Goal: Task Accomplishment & Management: Complete application form

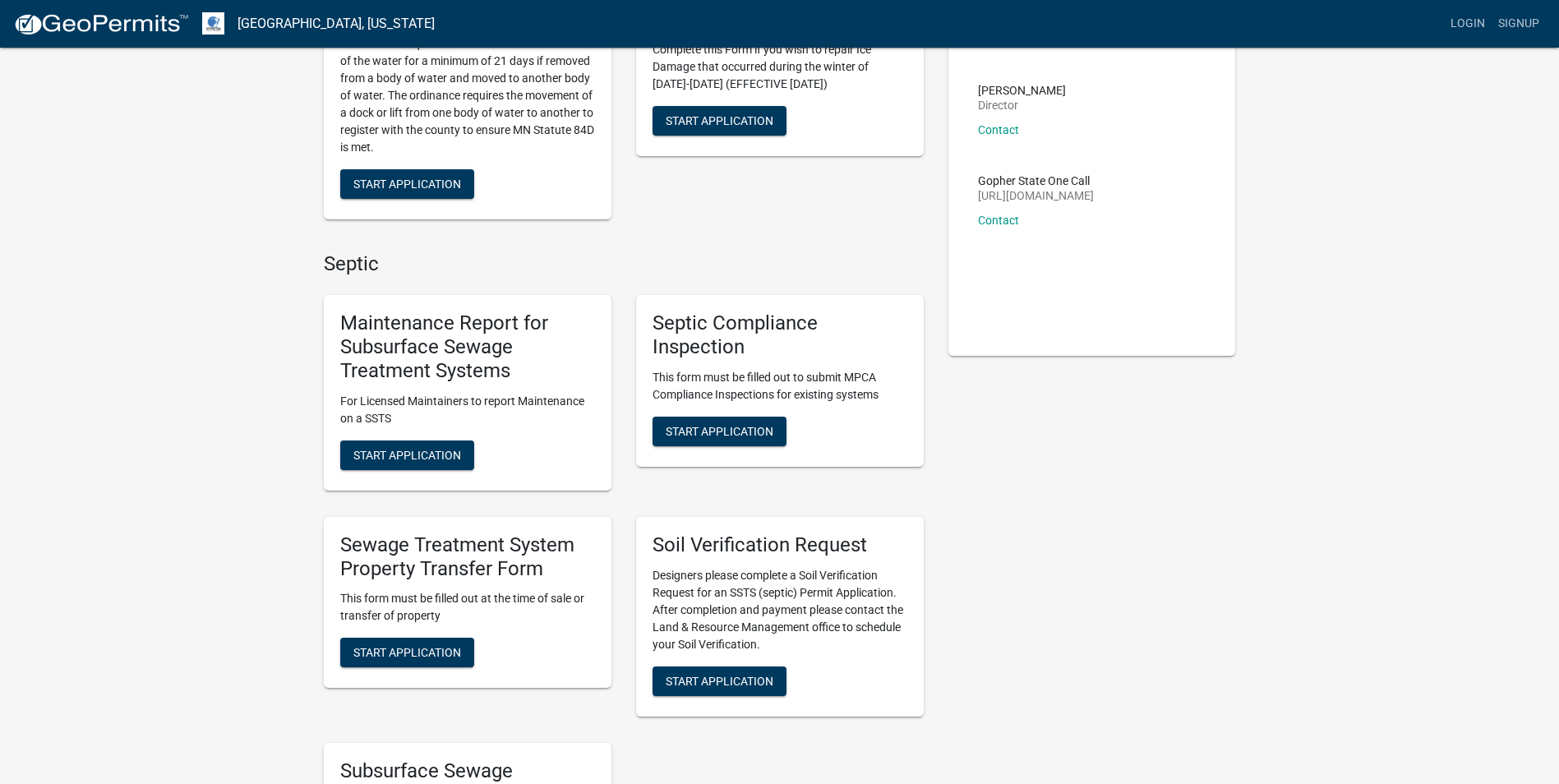
scroll to position [411, 0]
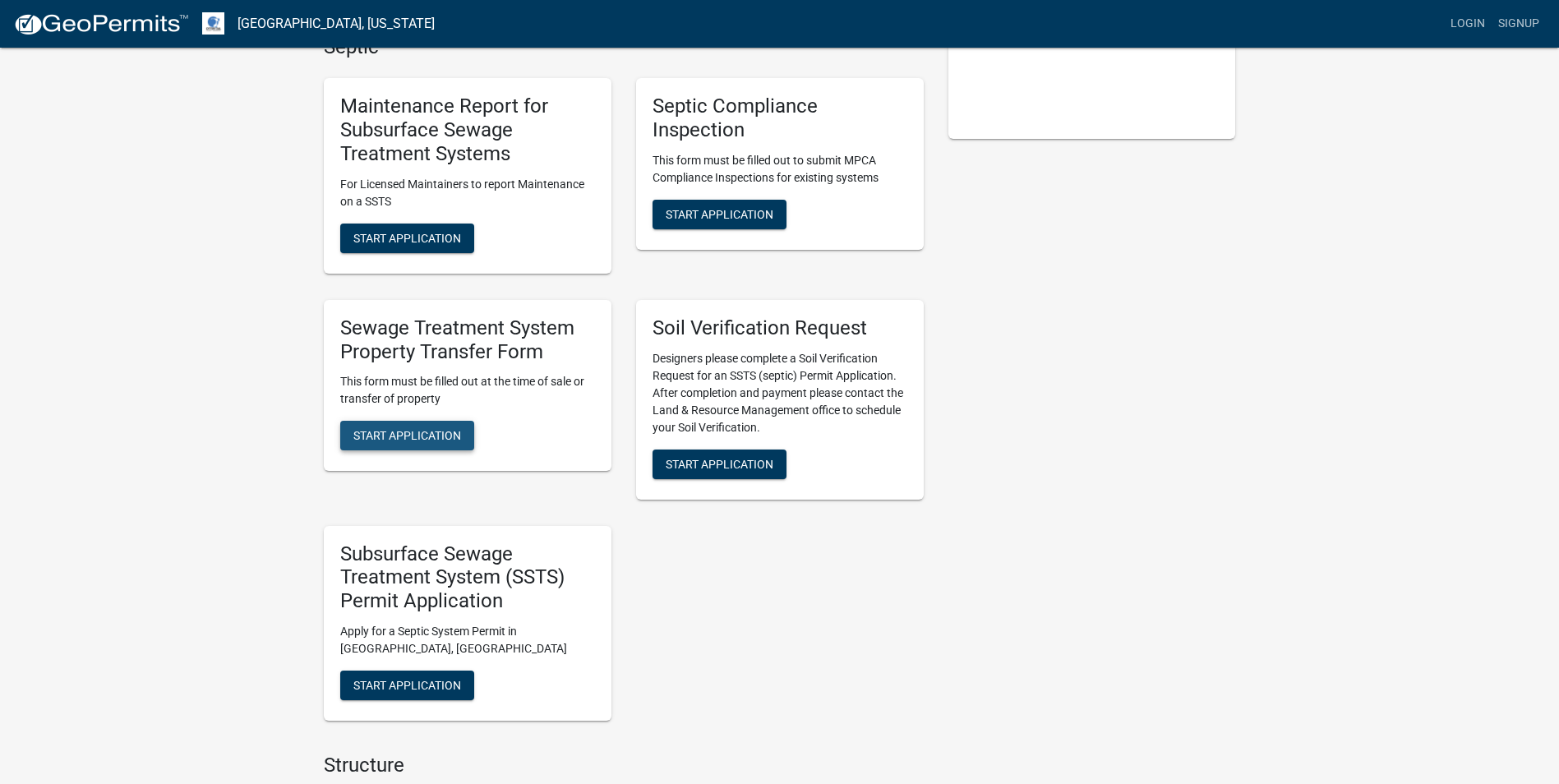
click at [406, 433] on span "Start Application" at bounding box center [408, 435] width 108 height 13
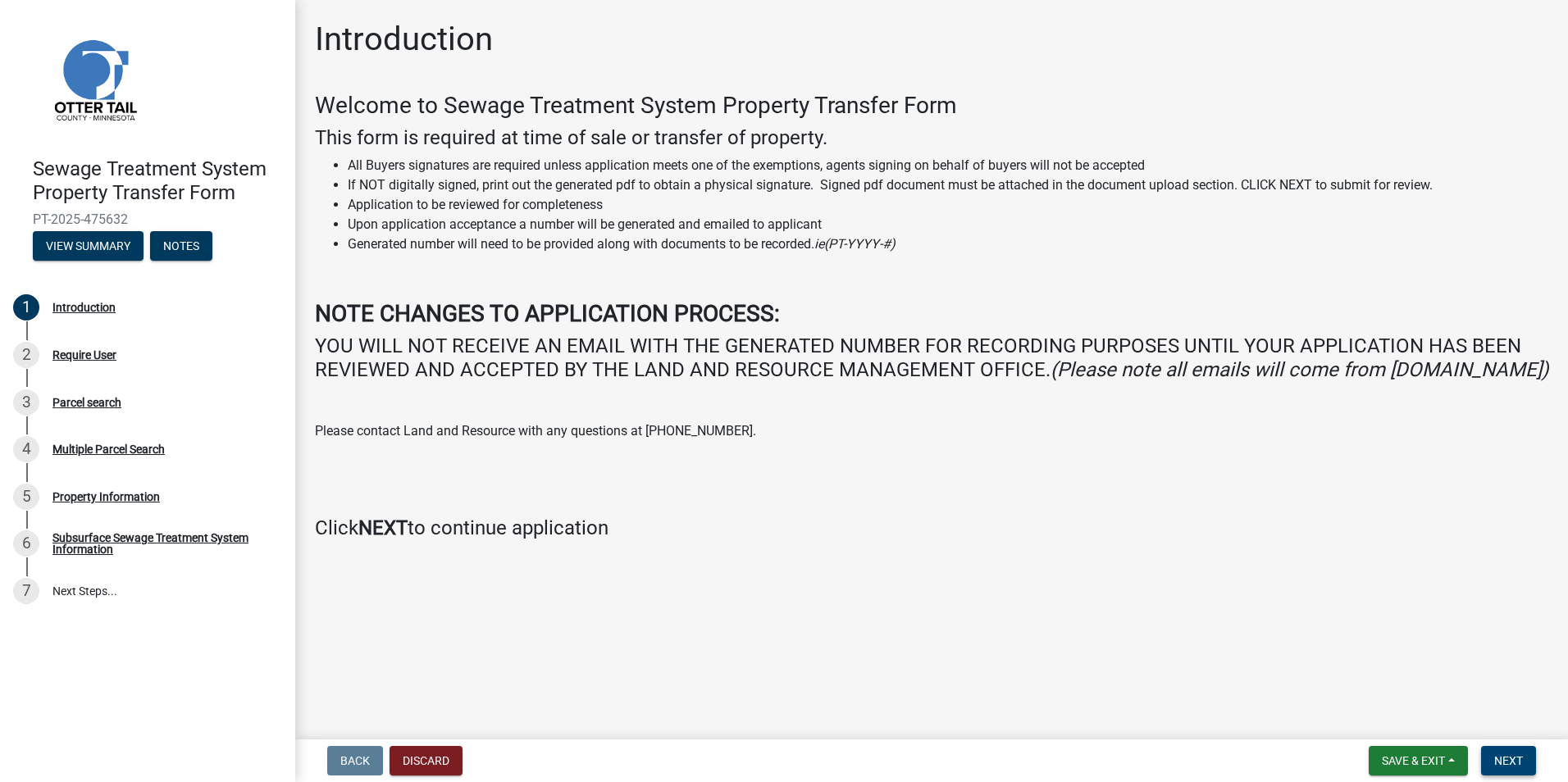
click at [1506, 763] on span "Next" at bounding box center [1508, 760] width 29 height 13
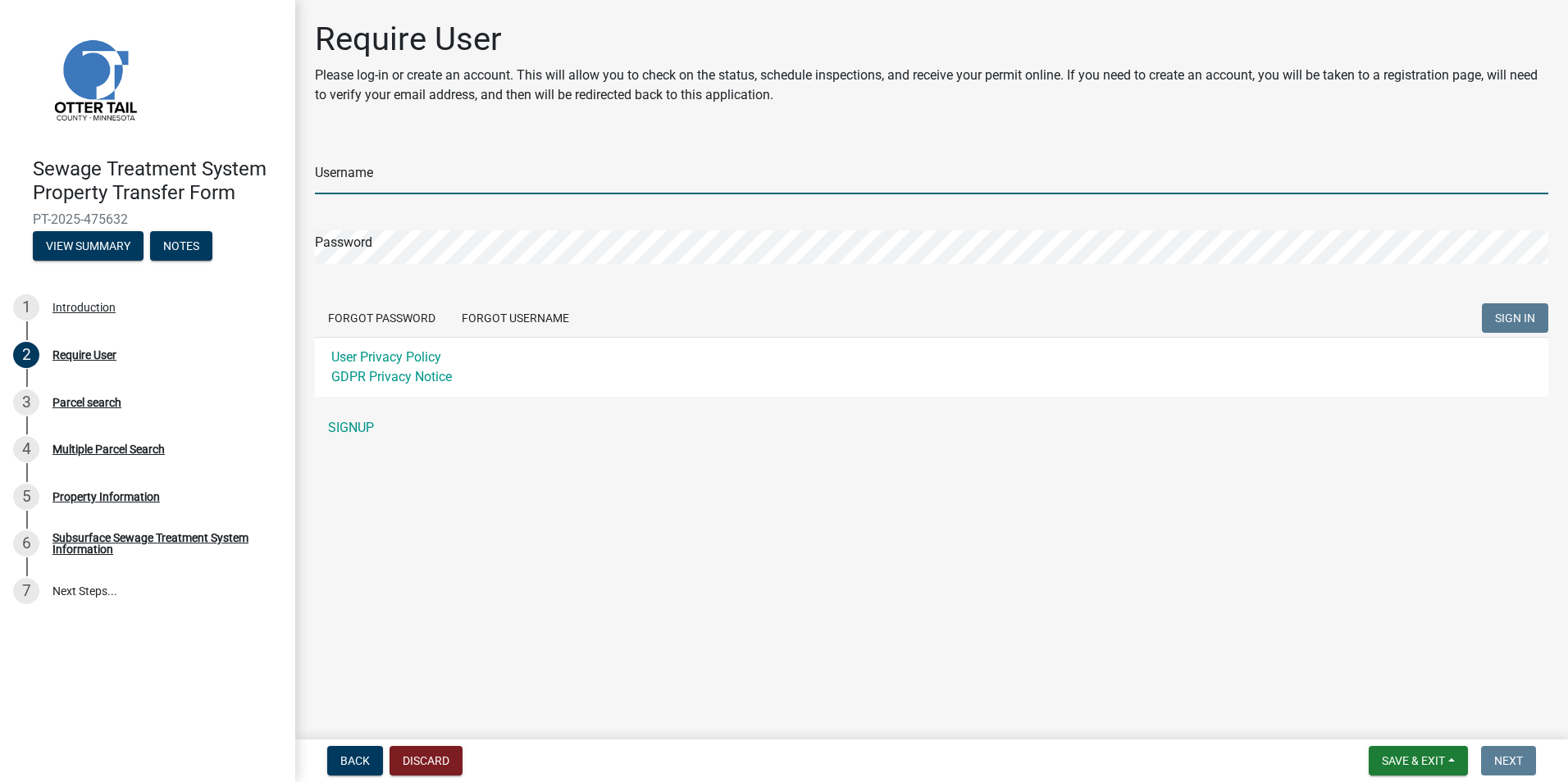
click at [366, 170] on input "Username" at bounding box center [932, 177] width 1233 height 33
type input "[PERSON_NAME][EMAIL_ADDRESS][DOMAIN_NAME]"
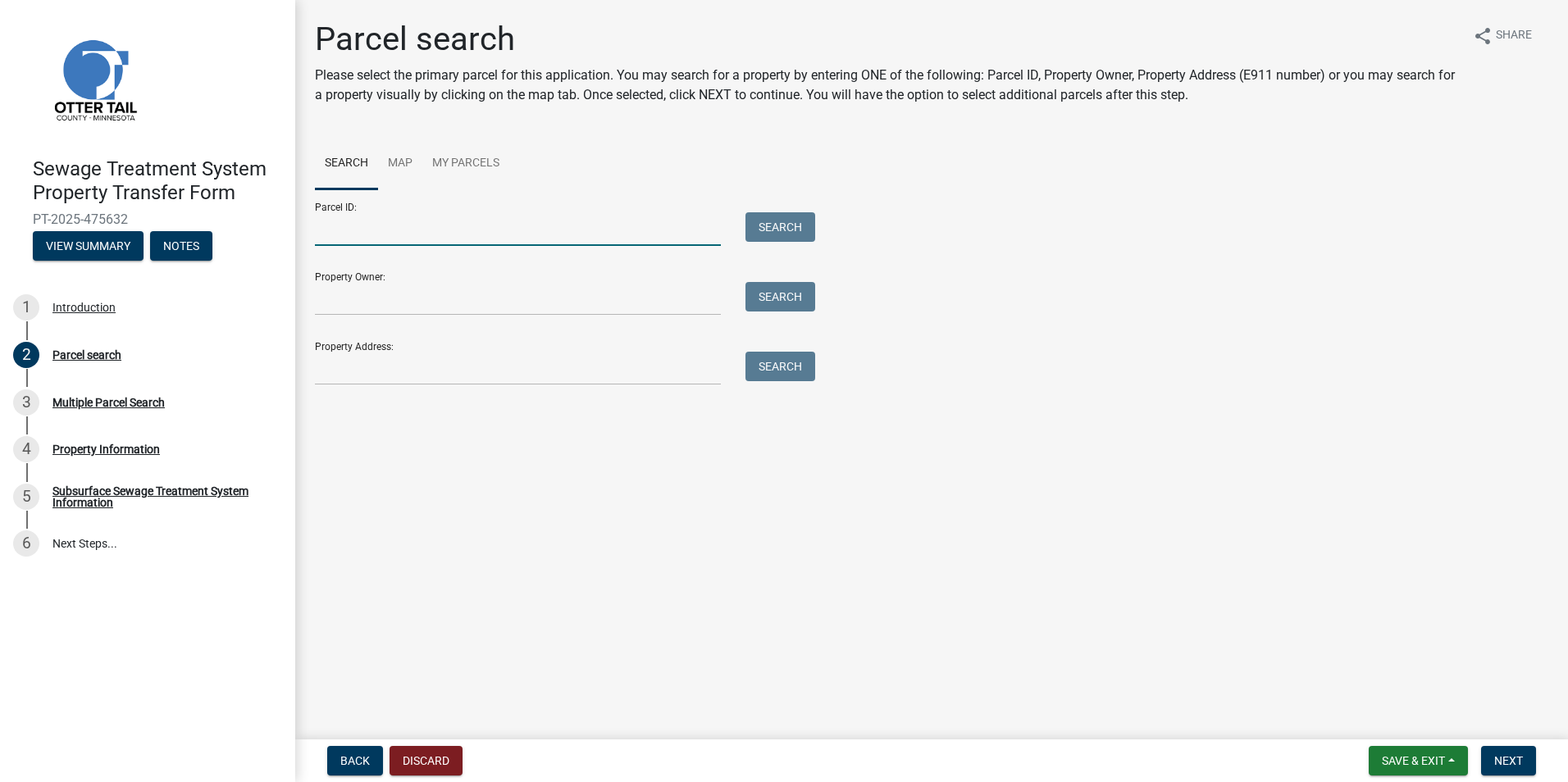
click at [355, 236] on input "Parcel ID:" at bounding box center [518, 229] width 406 height 33
type input "1"
type input "17000230309000"
click at [783, 214] on button "Search" at bounding box center [781, 227] width 70 height 30
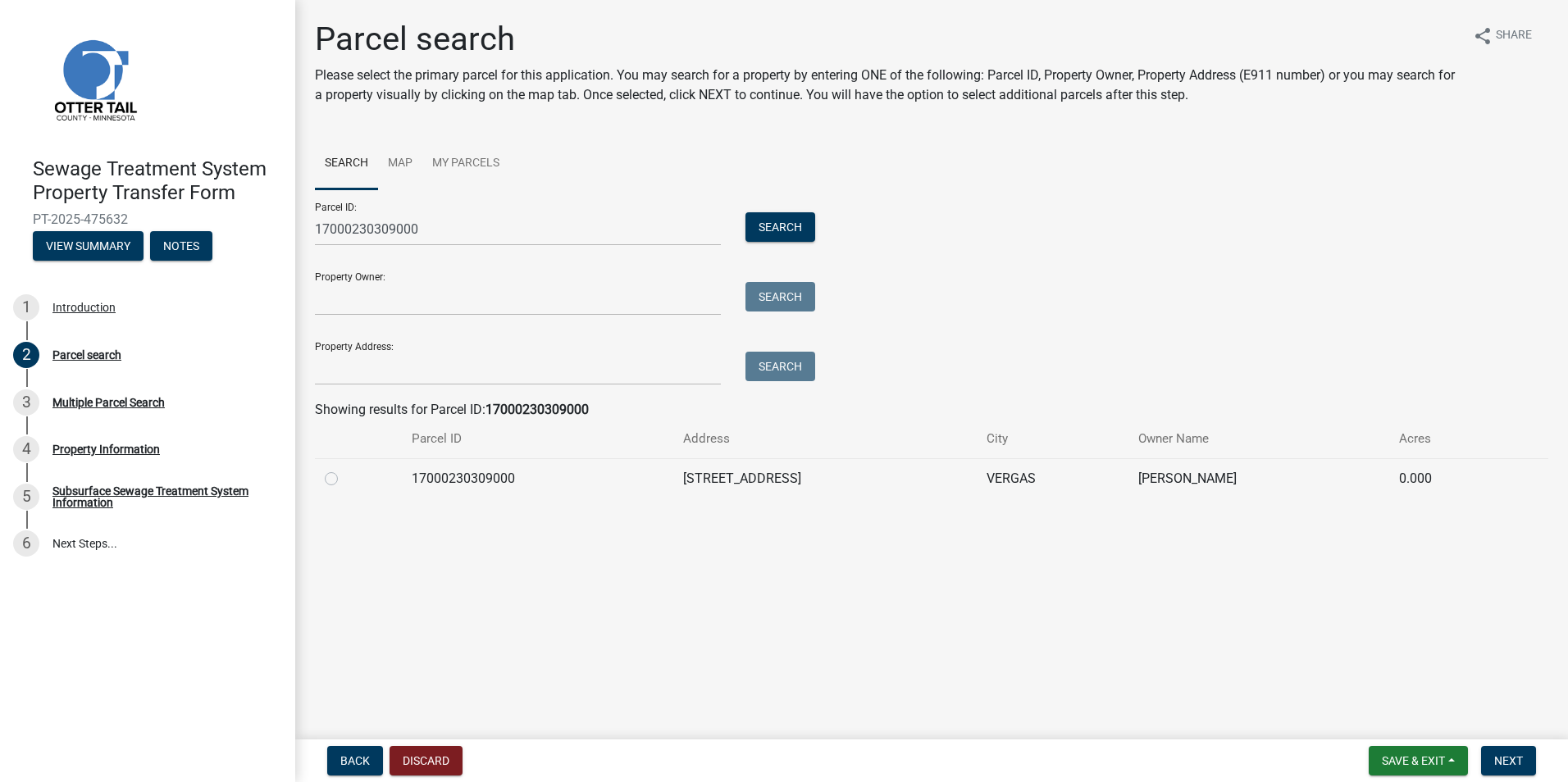
click at [344, 469] on label at bounding box center [344, 469] width 0 height 0
click at [344, 480] on input "radio" at bounding box center [349, 474] width 10 height 10
radio input "true"
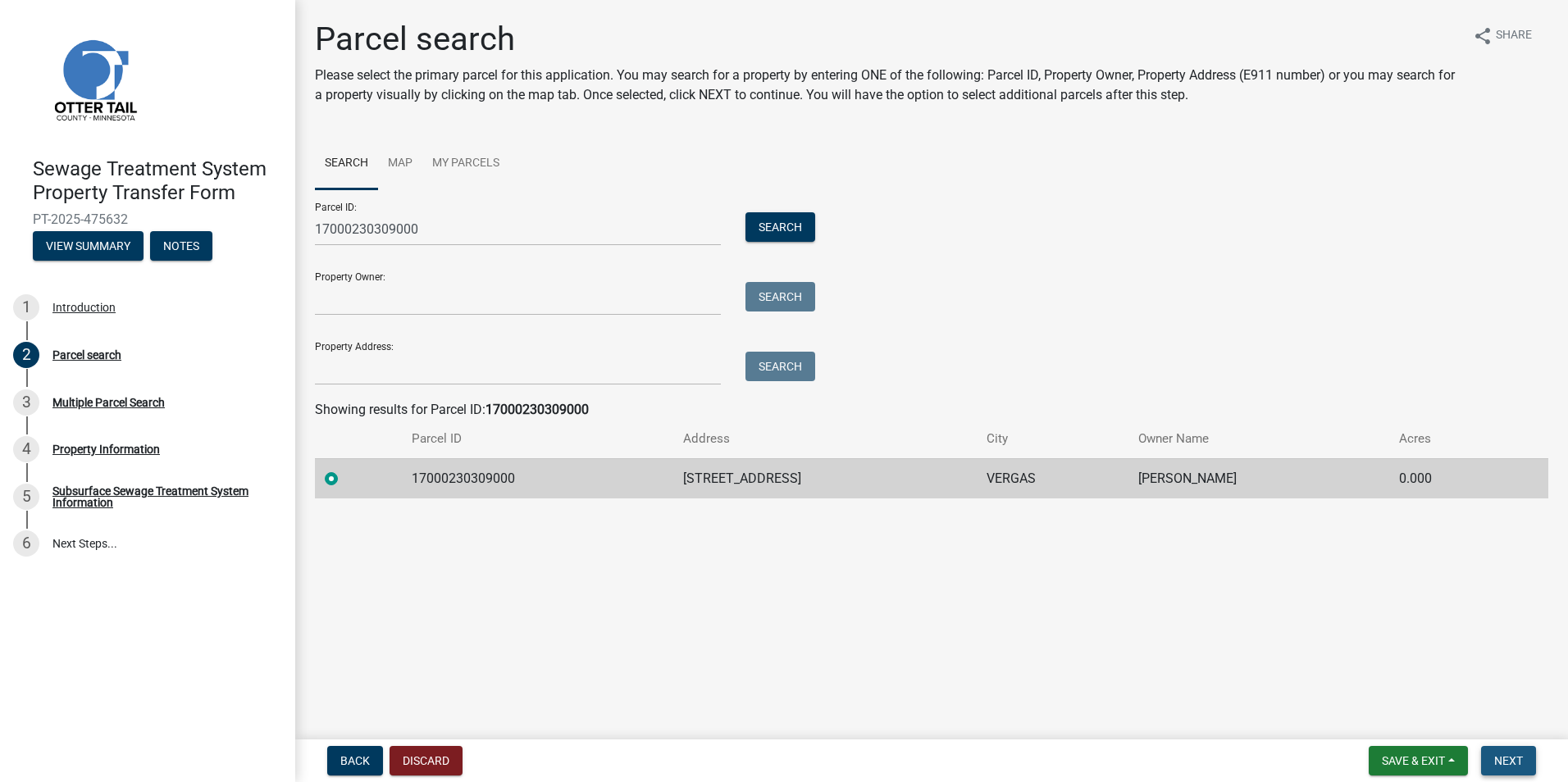
click at [1498, 758] on span "Next" at bounding box center [1508, 760] width 29 height 13
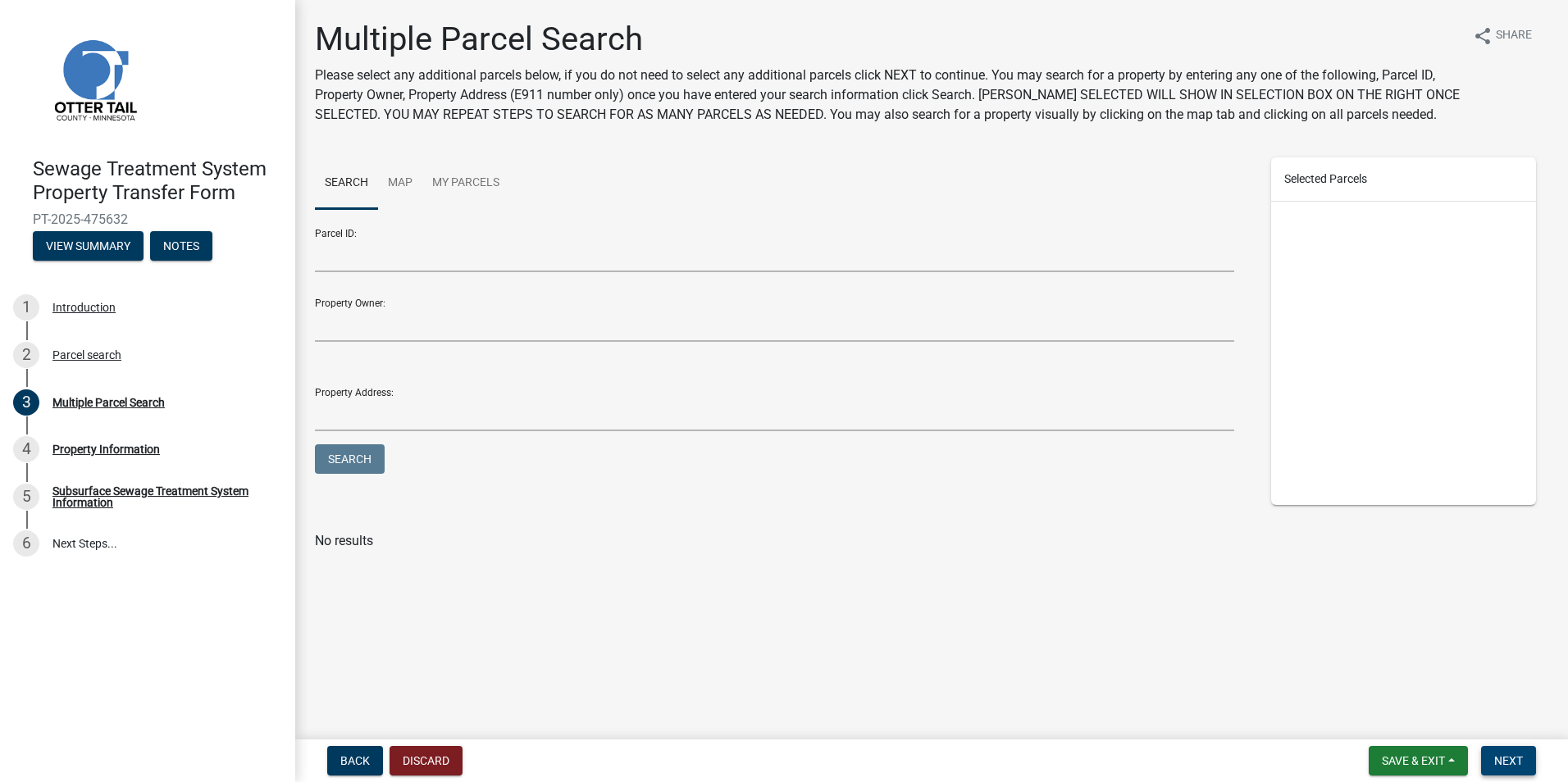
click at [1522, 763] on span "Next" at bounding box center [1508, 760] width 29 height 13
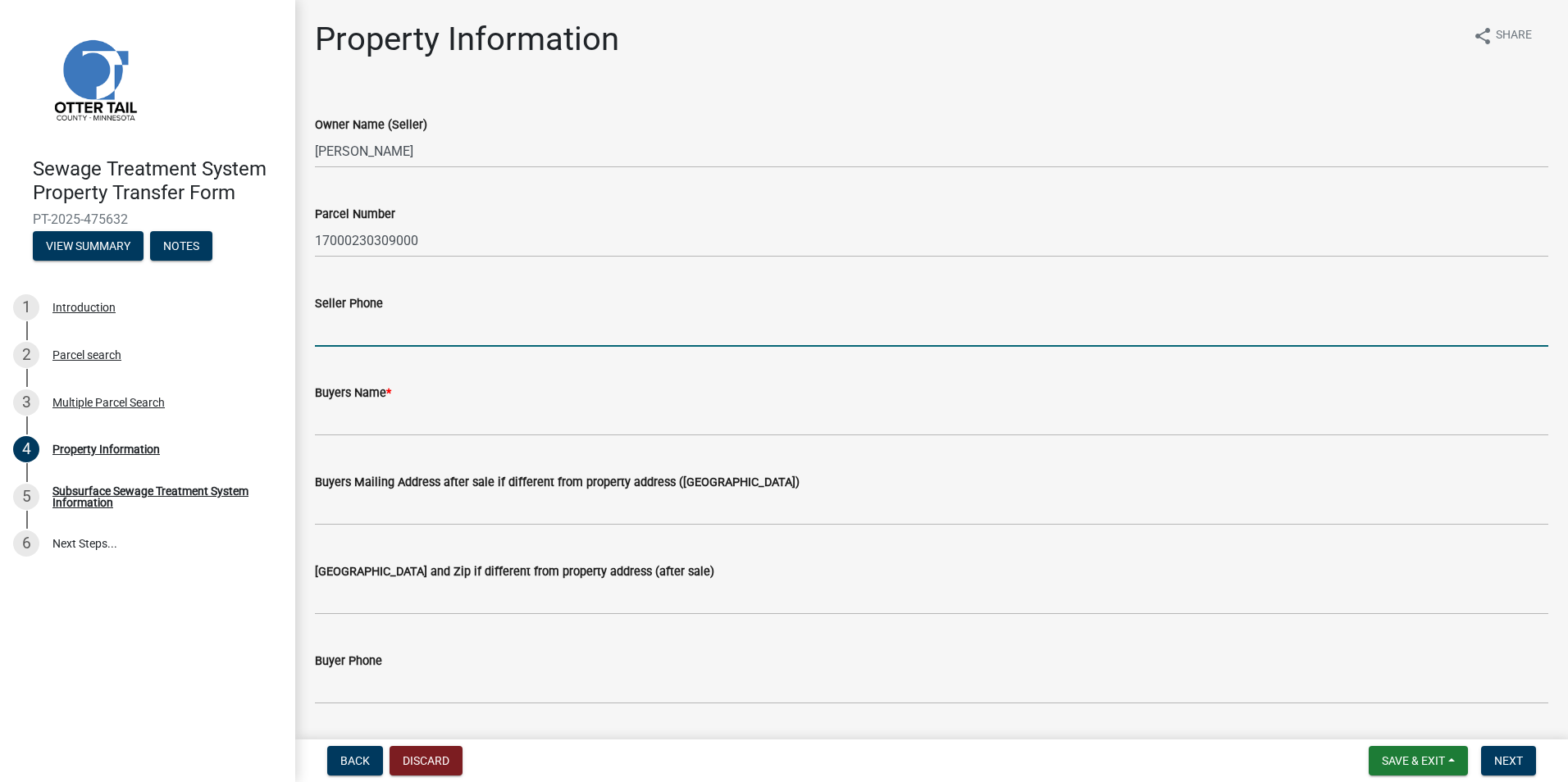
click at [372, 324] on input "Seller Phone" at bounding box center [932, 330] width 1233 height 33
type input "[PHONE_NUMBER]"
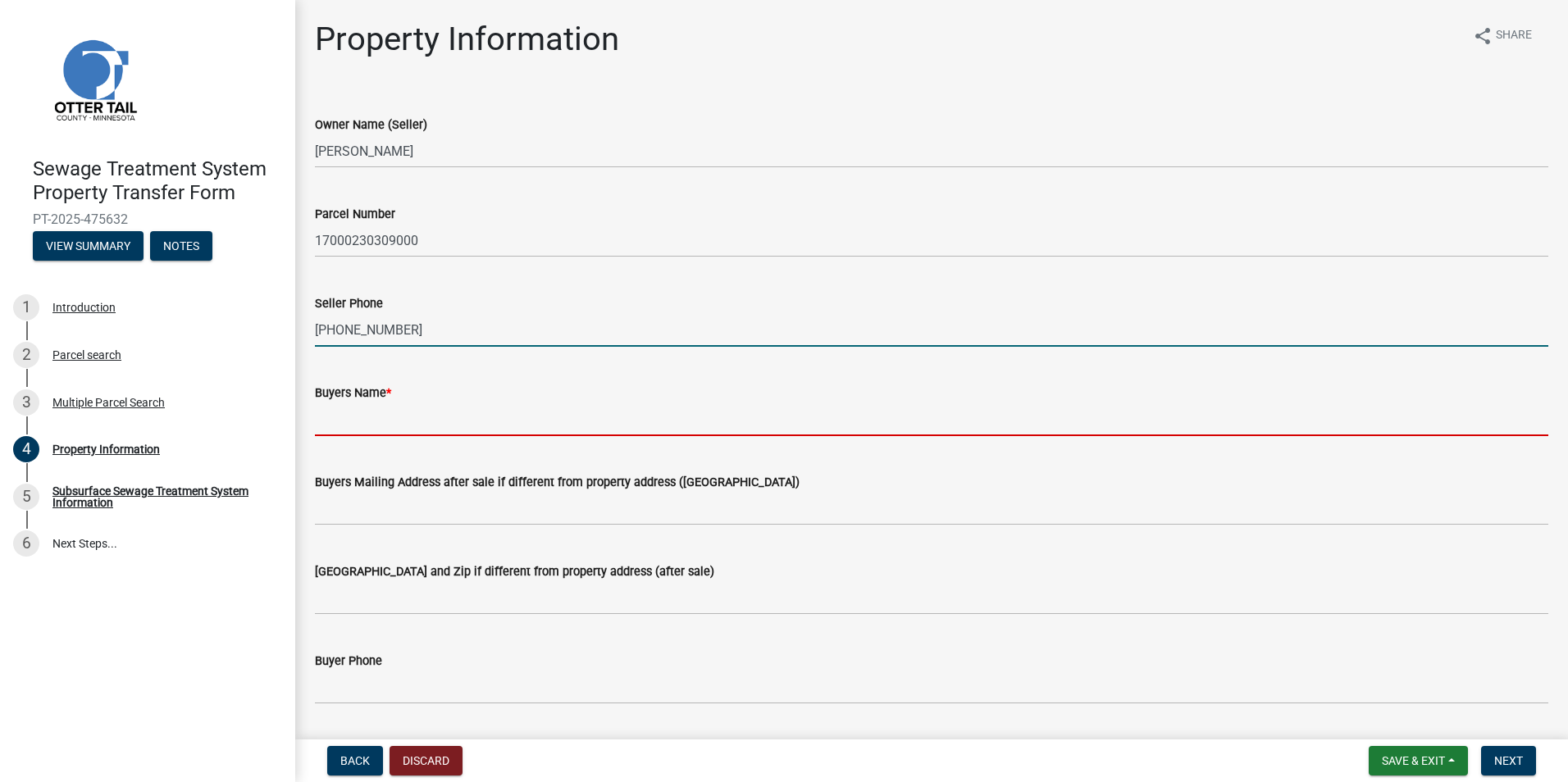
click at [366, 420] on input "Buyers Name *" at bounding box center [932, 418] width 1233 height 33
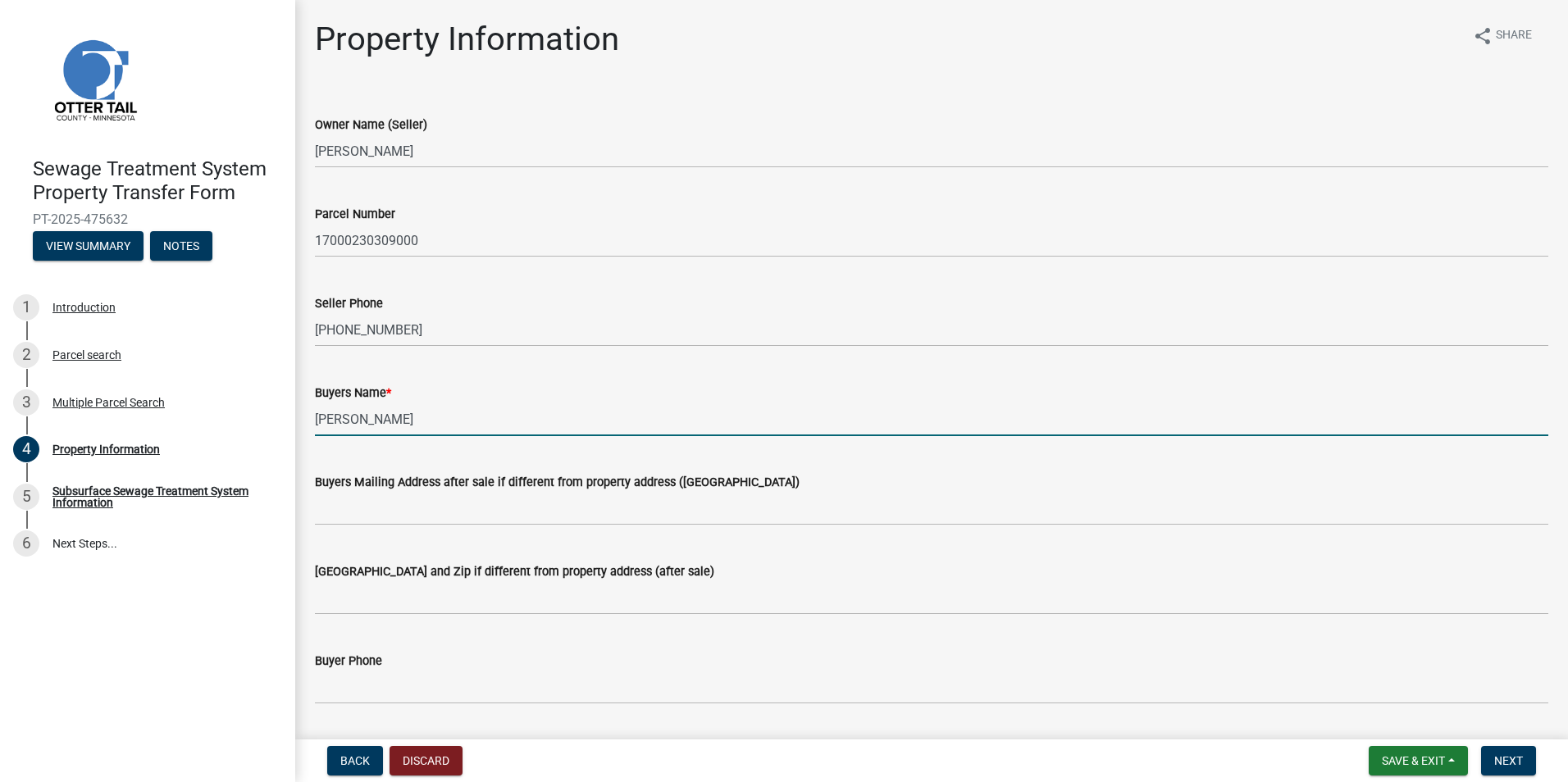
click at [412, 420] on input "[PERSON_NAME]" at bounding box center [932, 418] width 1233 height 33
type input "[PERSON_NAME]"
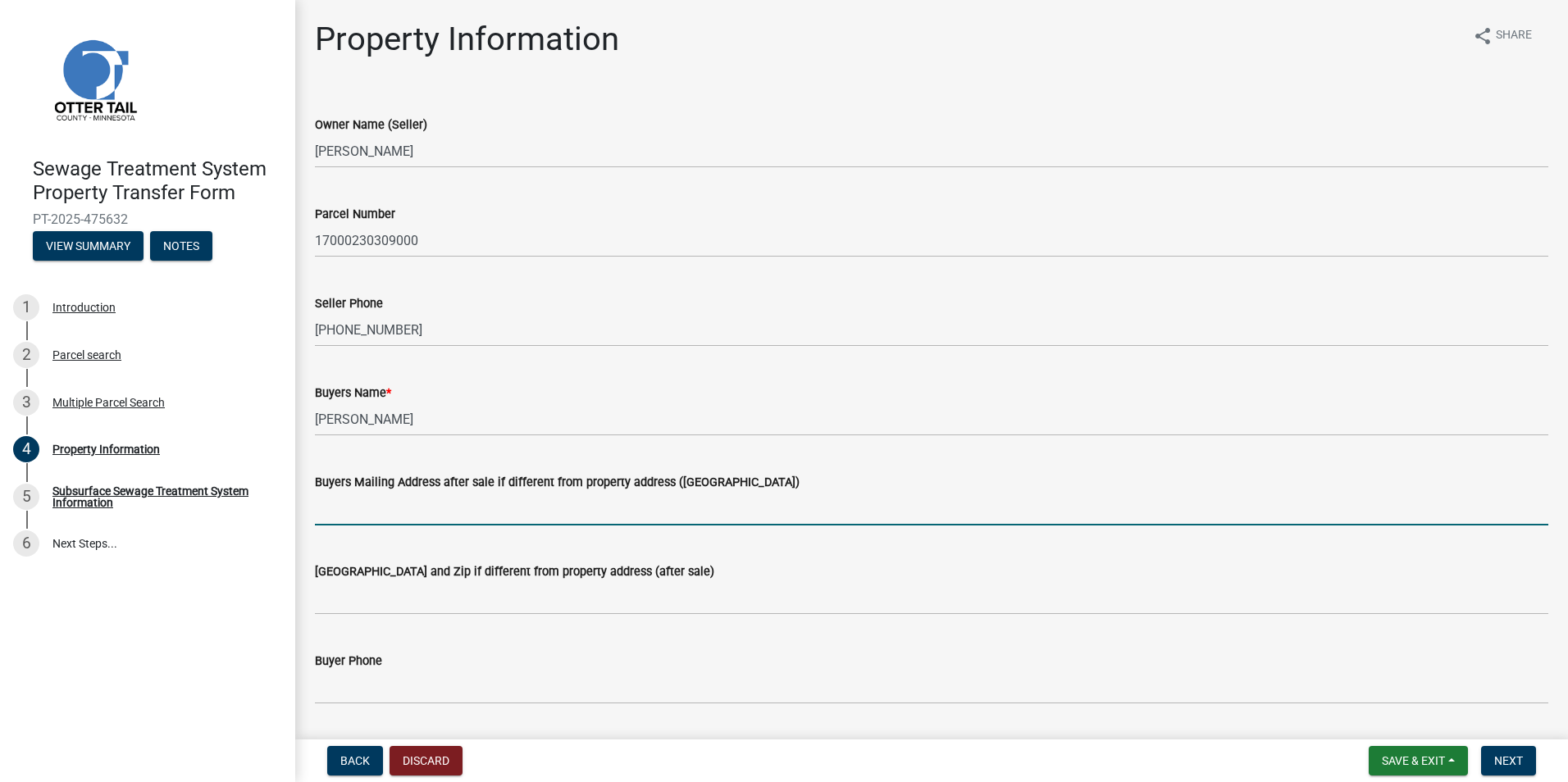
click at [453, 510] on input "Buyers Mailing Address after sale if different from property address ([GEOGRAPH…" at bounding box center [932, 508] width 1233 height 33
type input "[STREET_ADDRESS][PERSON_NAME]"
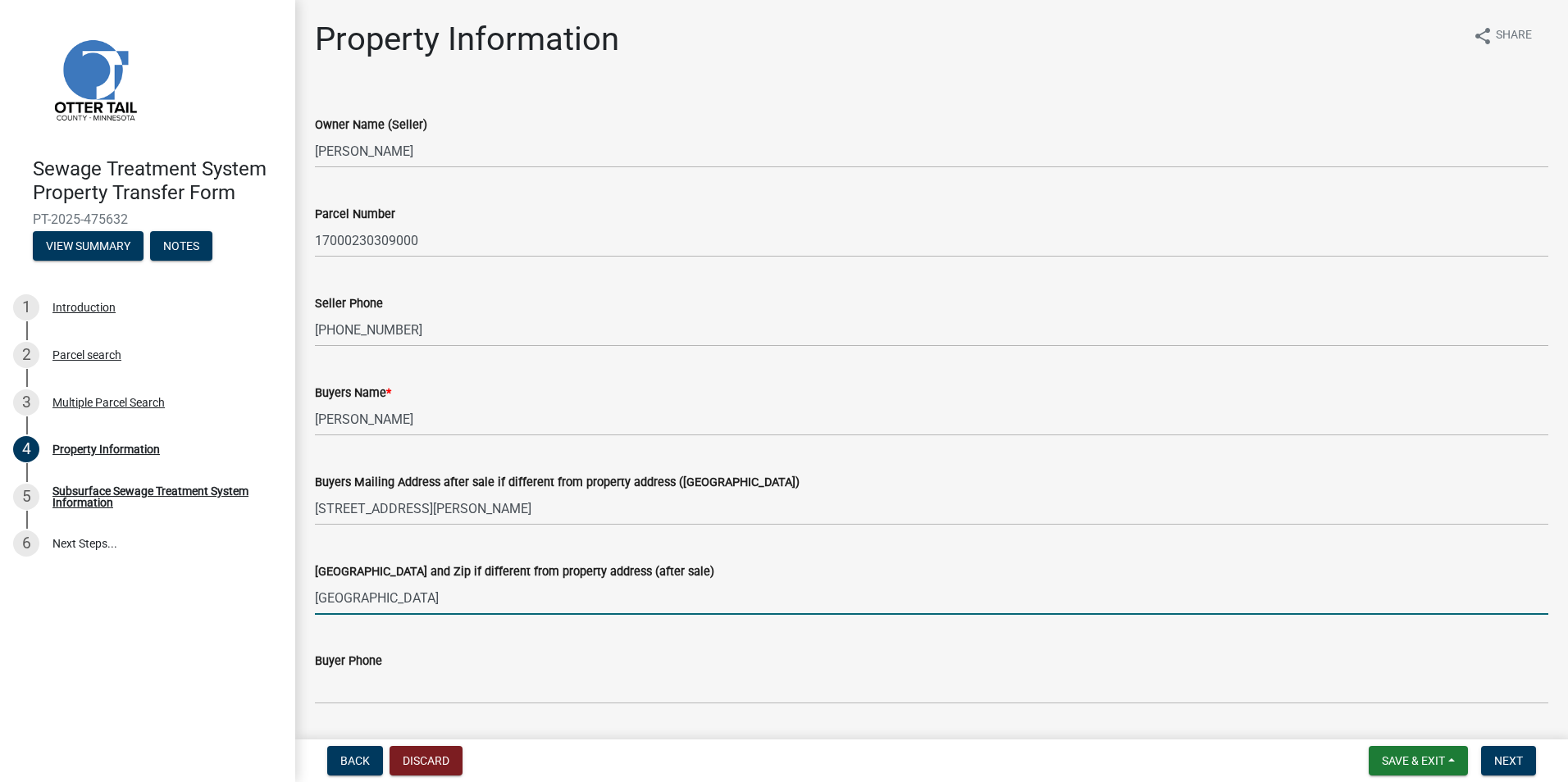
type input "[GEOGRAPHIC_DATA]"
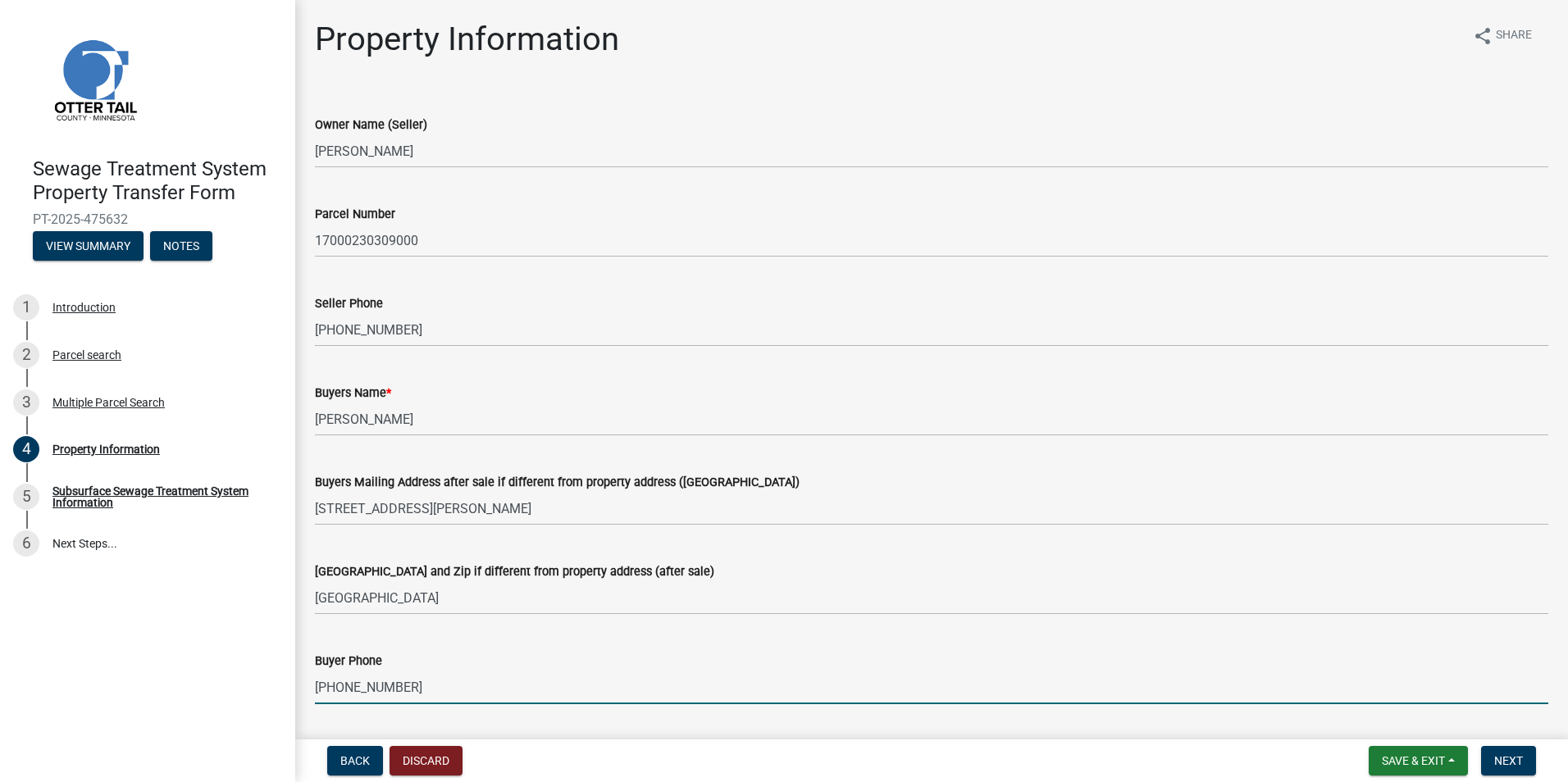
scroll to position [328, 0]
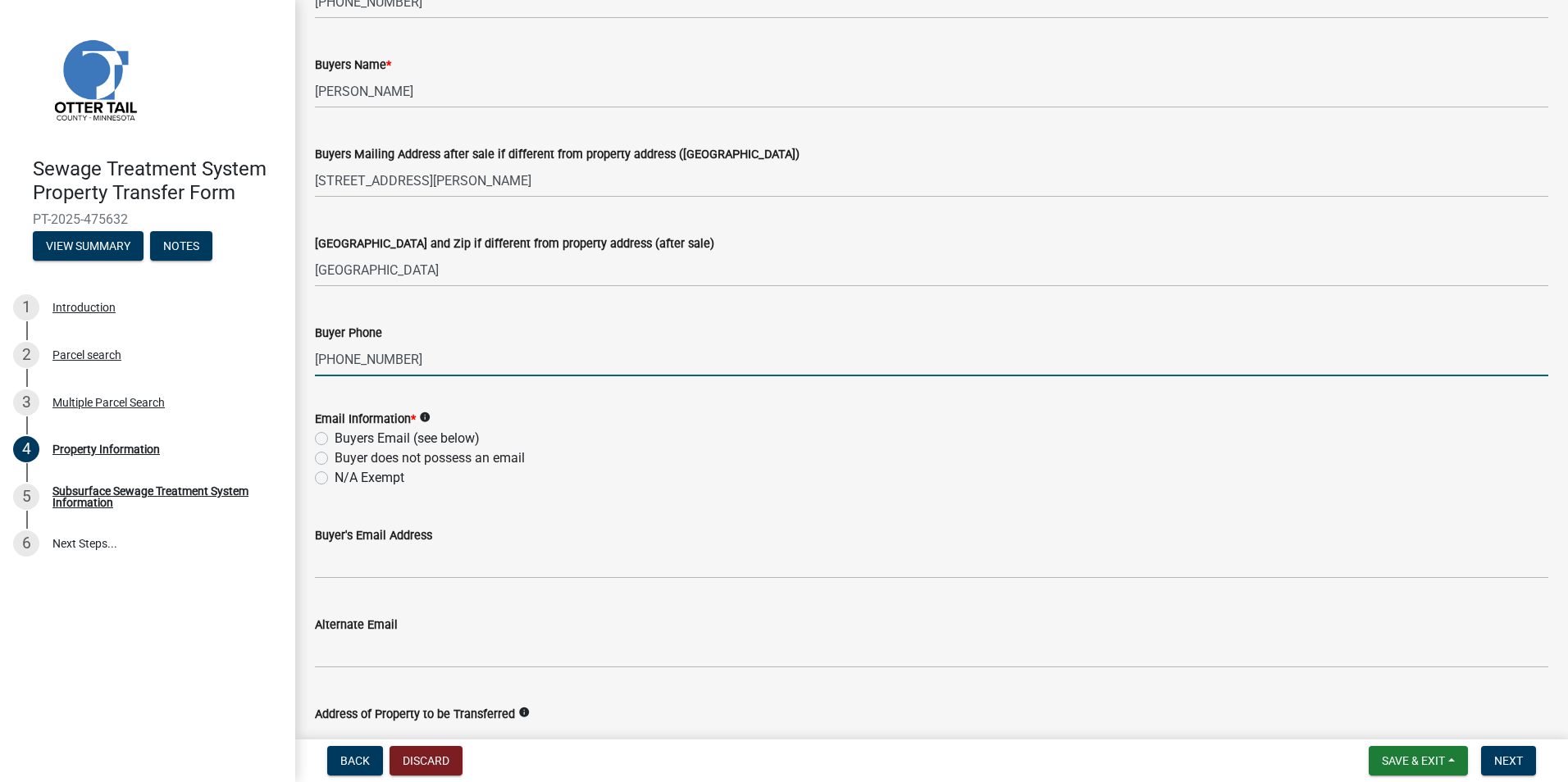
type input "[PHONE_NUMBER]"
click at [335, 439] on label "Buyers Email (see below)" at bounding box center [407, 438] width 145 height 20
click at [335, 439] on input "Buyers Email (see below)" at bounding box center [340, 434] width 10 height 10
radio input "true"
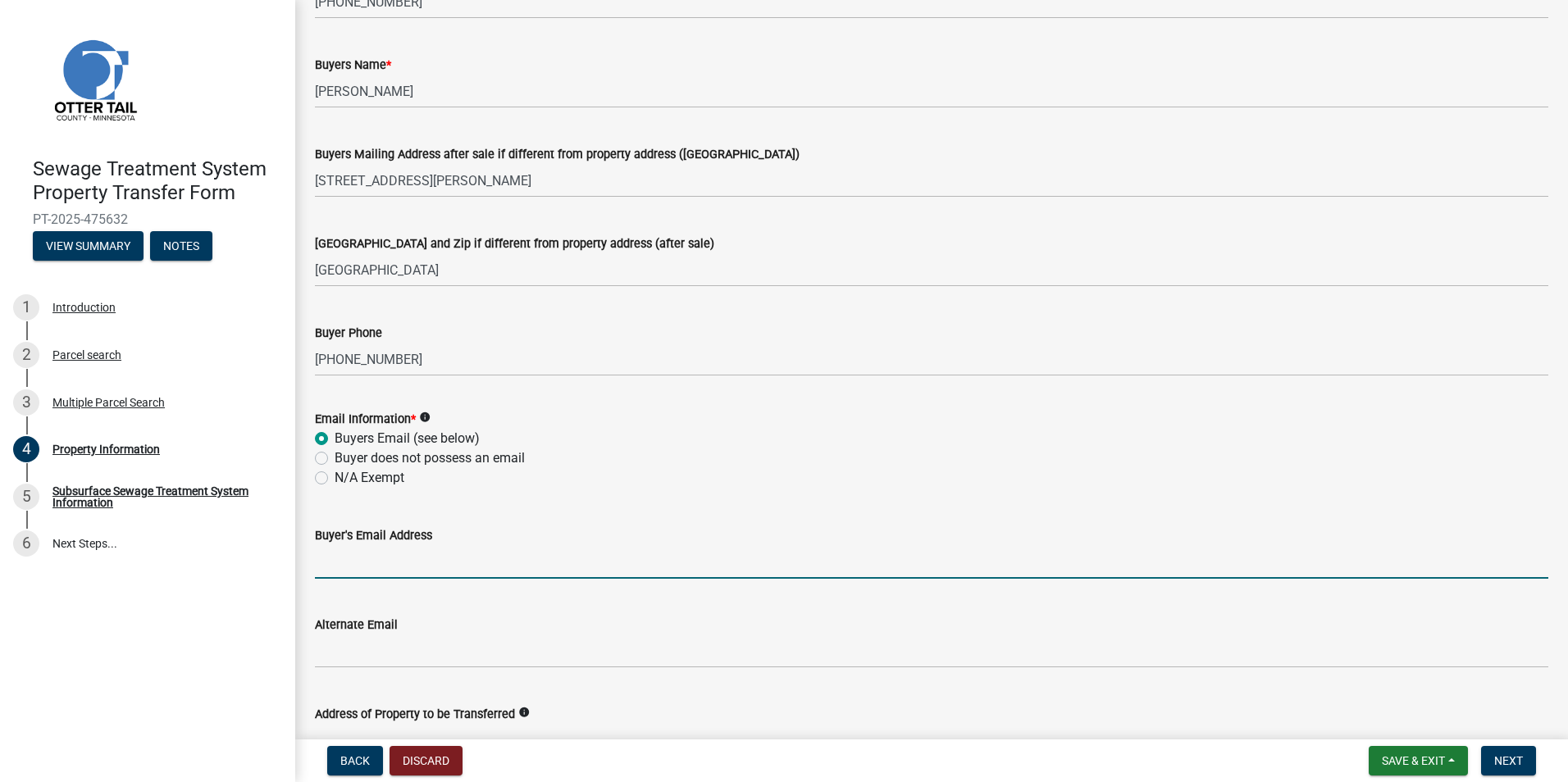
click at [356, 563] on input "Buyer's Email Address" at bounding box center [932, 562] width 1233 height 33
type input "[EMAIL_ADDRESS][DOMAIN_NAME]"
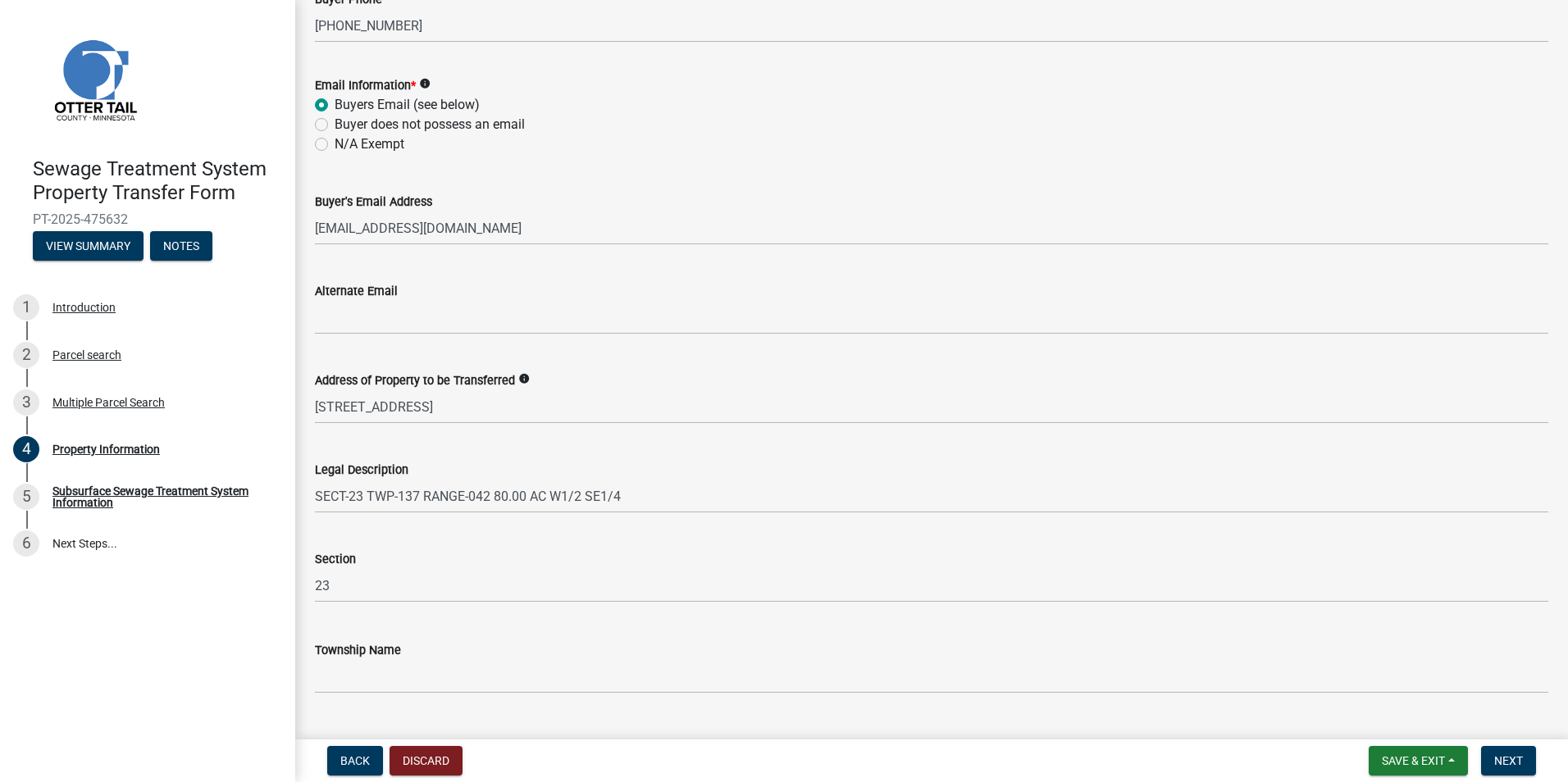
scroll to position [699, 0]
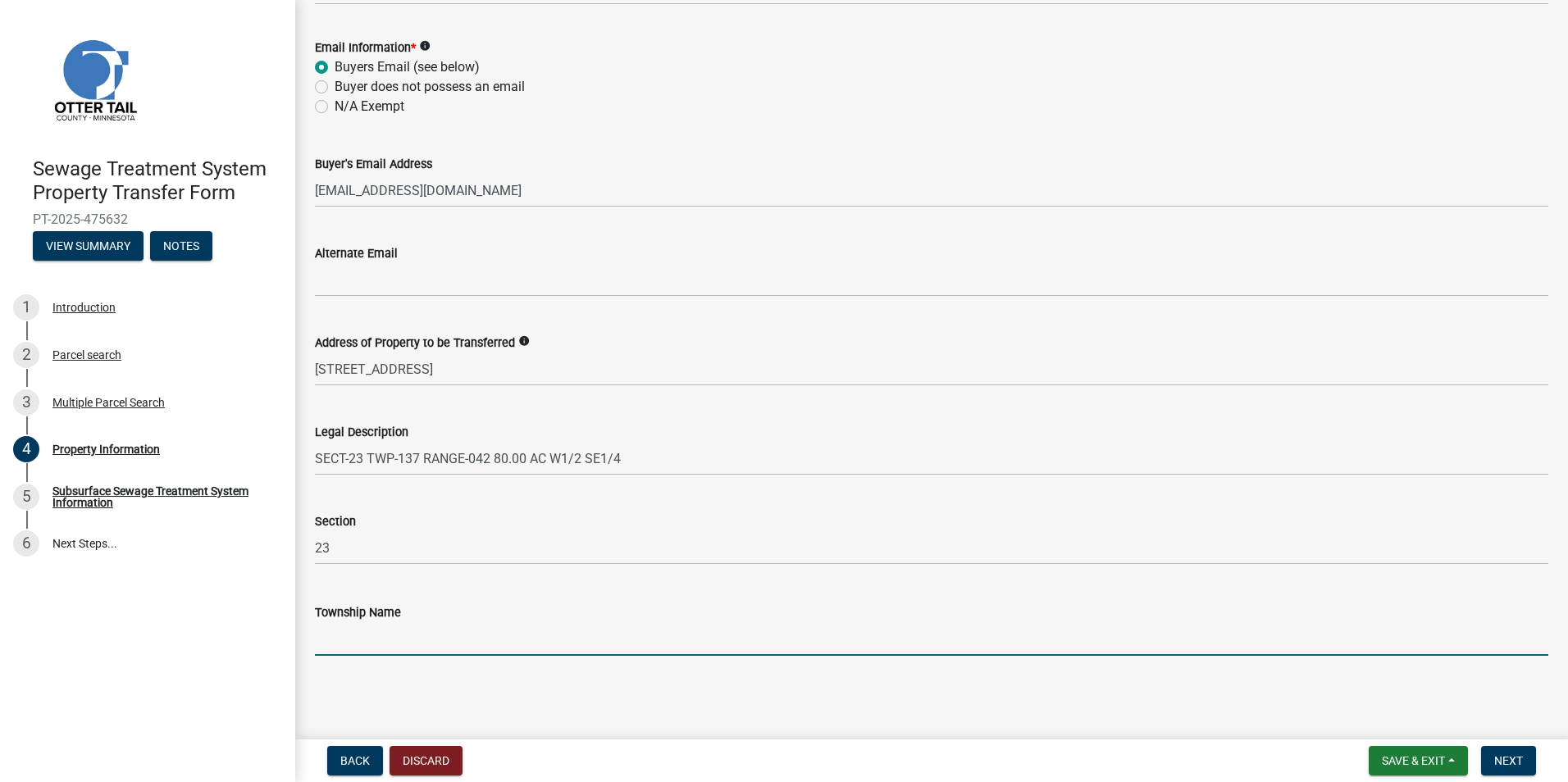
click at [372, 627] on input "Township Name" at bounding box center [932, 639] width 1233 height 33
type input "[PERSON_NAME]"
click at [1516, 757] on span "Next" at bounding box center [1508, 760] width 29 height 13
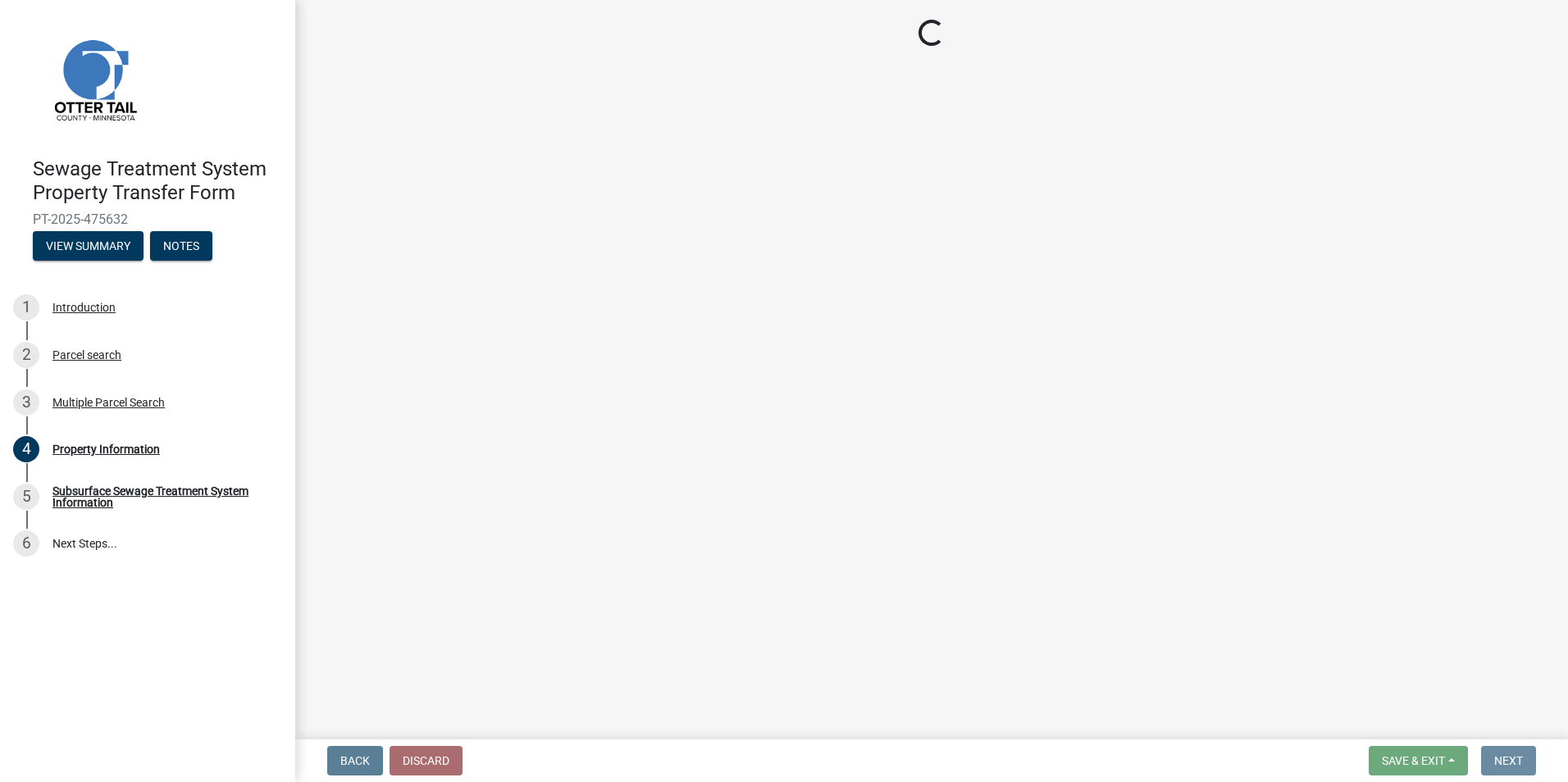
scroll to position [0, 0]
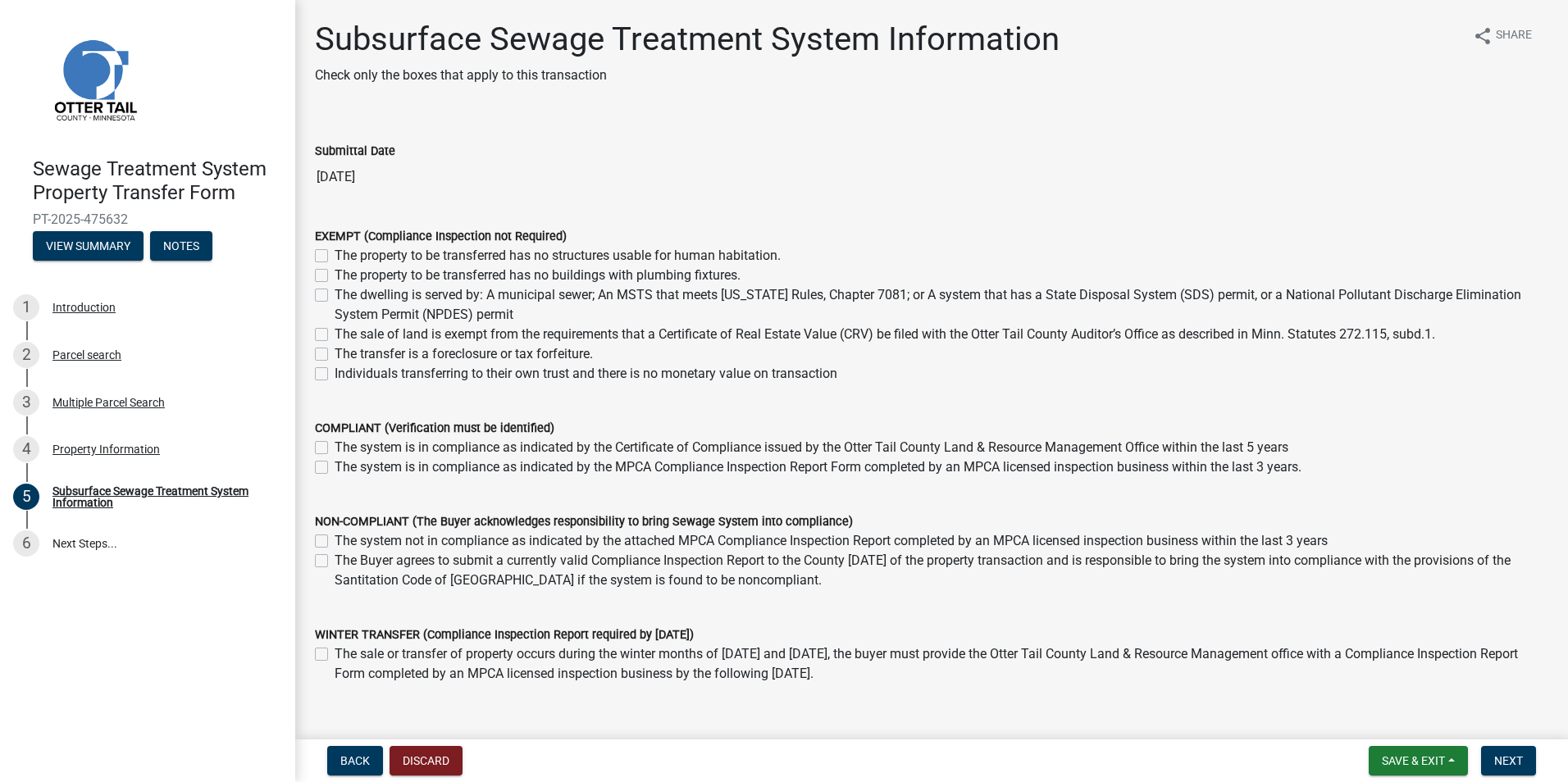
click at [335, 253] on label "The property to be transferred has no structures usable for human habitation." at bounding box center [558, 255] width 446 height 20
click at [335, 253] on input "The property to be transferred has no structures usable for human habitation." at bounding box center [340, 251] width 10 height 10
checkbox input "true"
checkbox input "false"
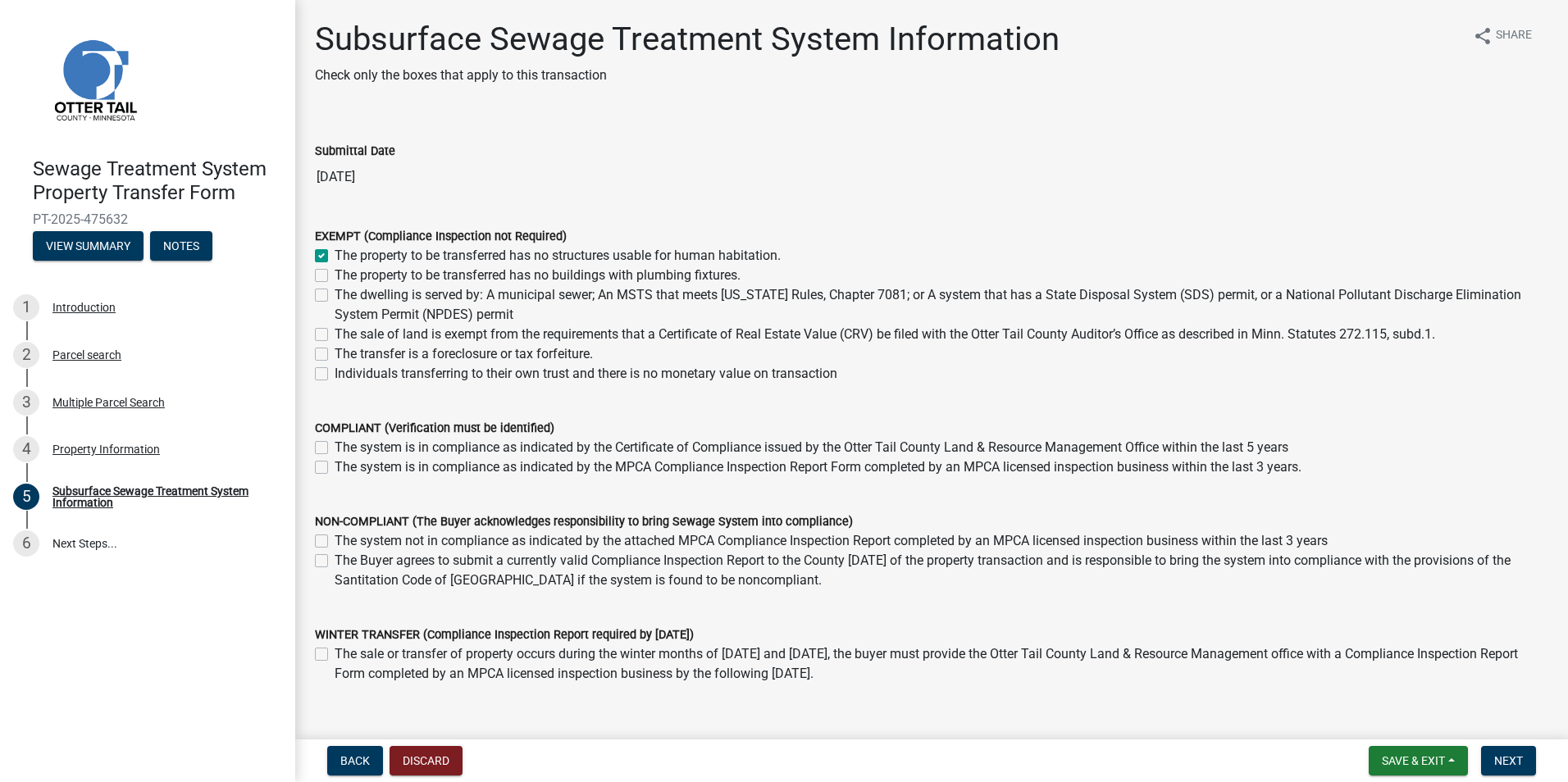
checkbox input "false"
click at [1511, 761] on span "Next" at bounding box center [1508, 760] width 29 height 13
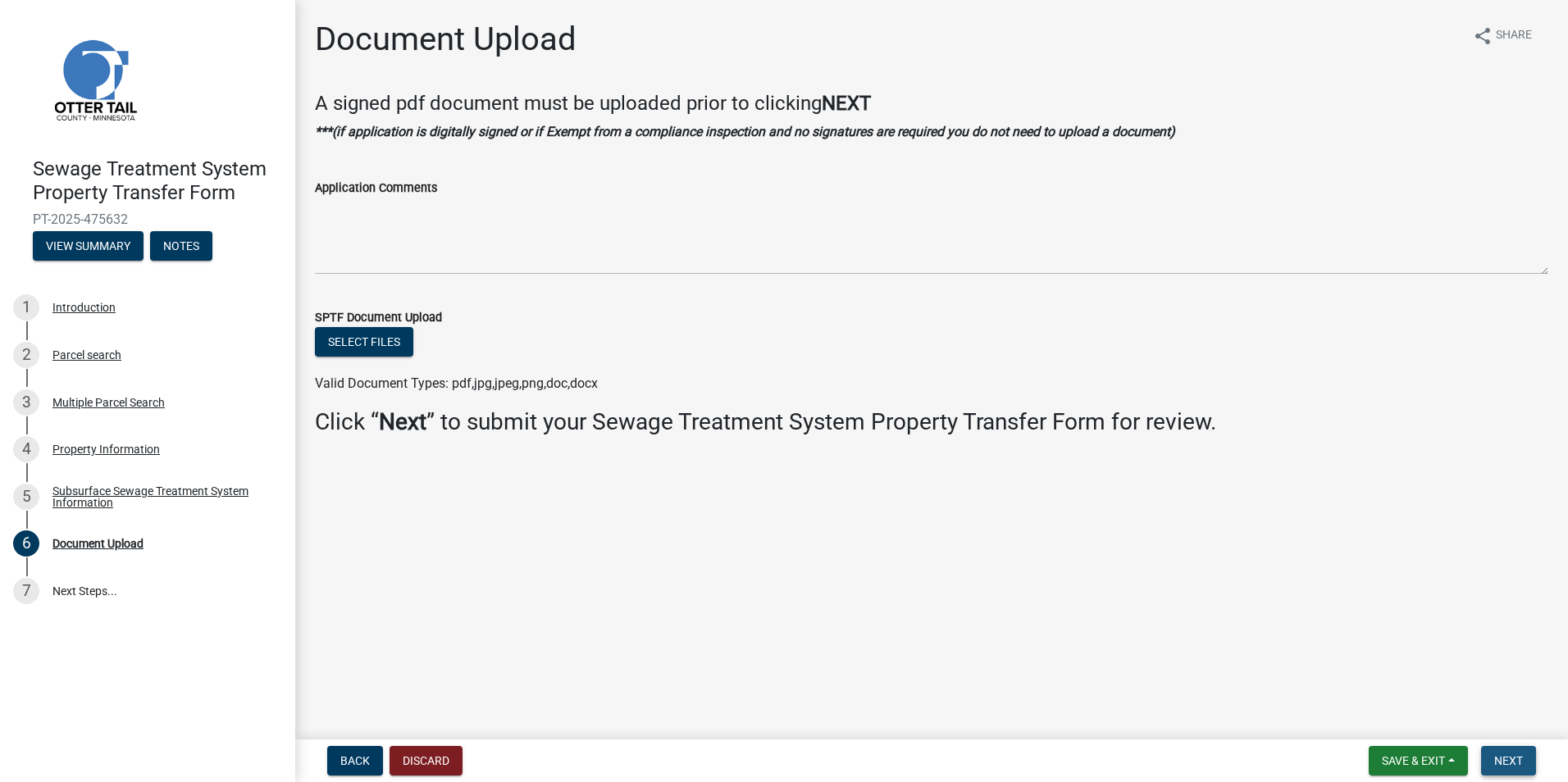
click at [1511, 761] on span "Next" at bounding box center [1508, 760] width 29 height 13
